Goal: Task Accomplishment & Management: Complete application form

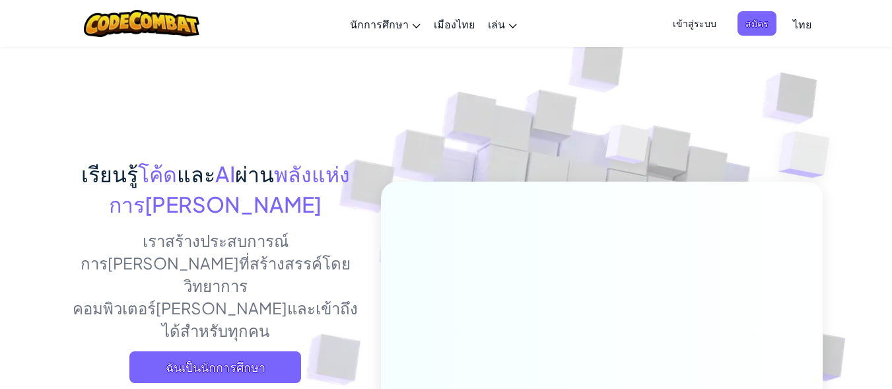
scroll to position [66, 0]
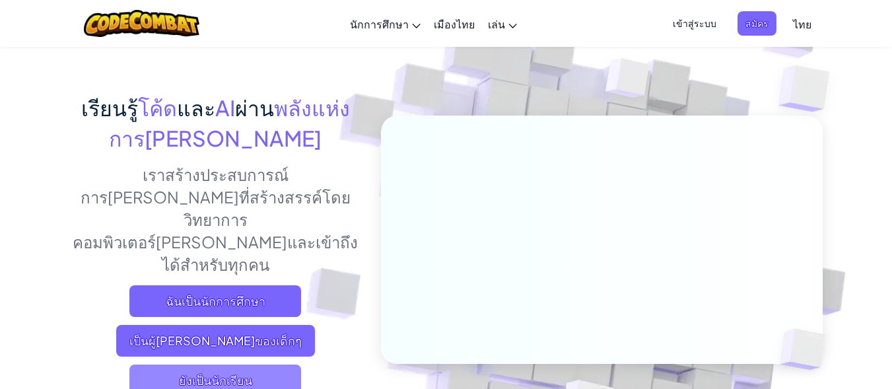
click at [242, 372] on font "ยังเป็นนักเรียน" at bounding box center [215, 379] width 73 height 15
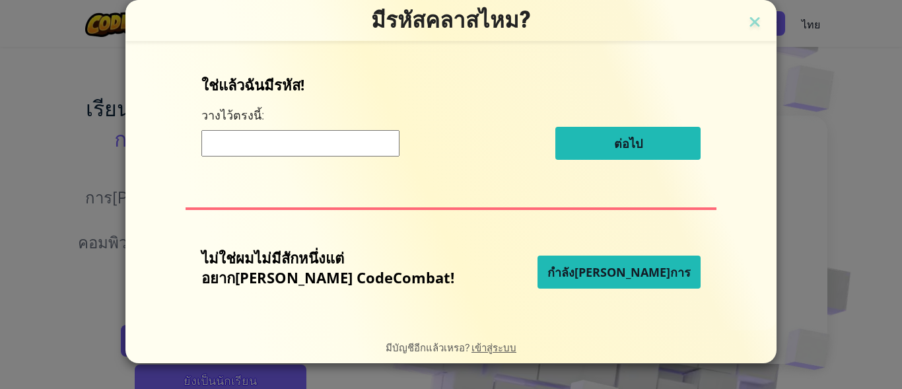
click at [327, 152] on input at bounding box center [300, 143] width 198 height 26
click at [746, 22] on img at bounding box center [754, 23] width 17 height 20
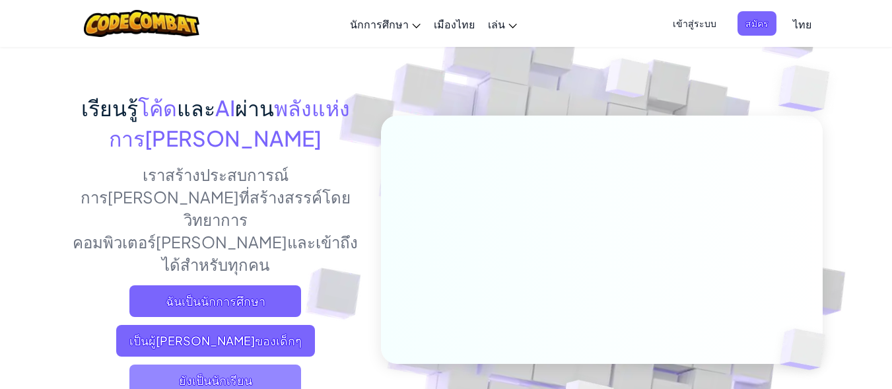
click at [203, 364] on span "ยังเป็นนักเรียน" at bounding box center [215, 380] width 172 height 32
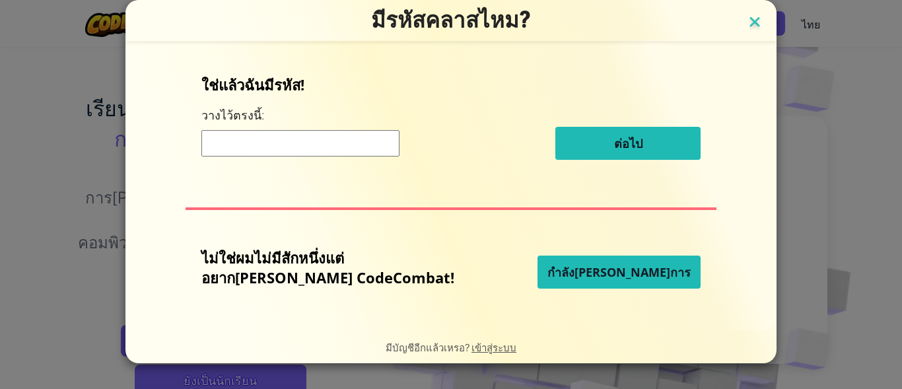
click at [746, 24] on img at bounding box center [754, 23] width 17 height 20
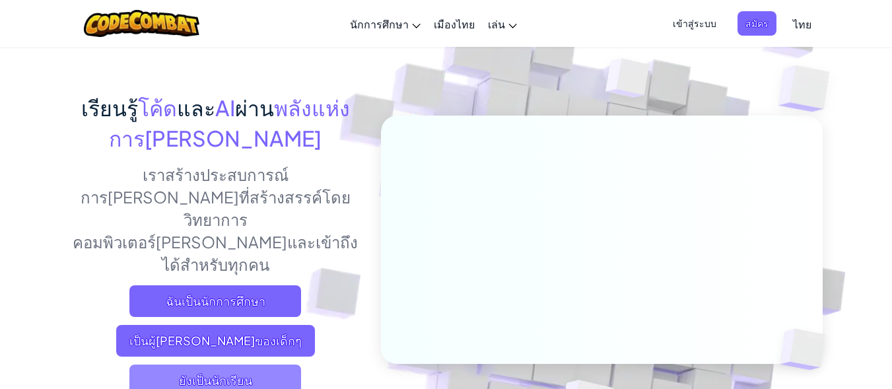
click at [222, 372] on font "ยังเป็นนักเรียน" at bounding box center [215, 379] width 73 height 15
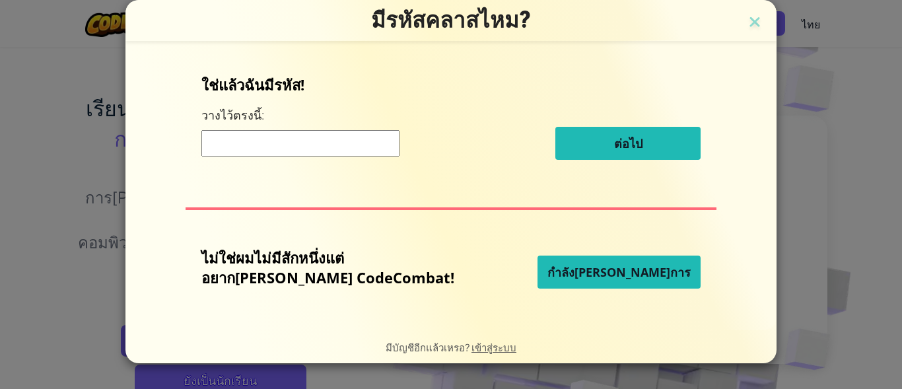
drag, startPoint x: 703, startPoint y: 24, endPoint x: 722, endPoint y: 17, distance: 19.9
click at [746, 24] on img at bounding box center [754, 23] width 17 height 20
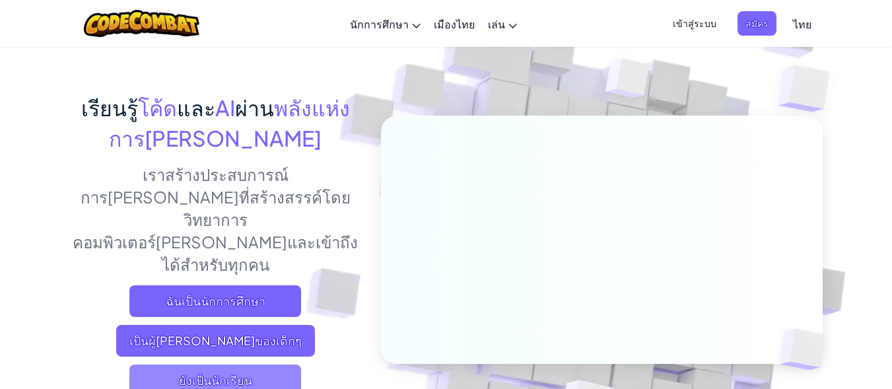
click at [251, 364] on span "ยังเป็นนักเรียน" at bounding box center [215, 380] width 172 height 32
